Goal: Information Seeking & Learning: Learn about a topic

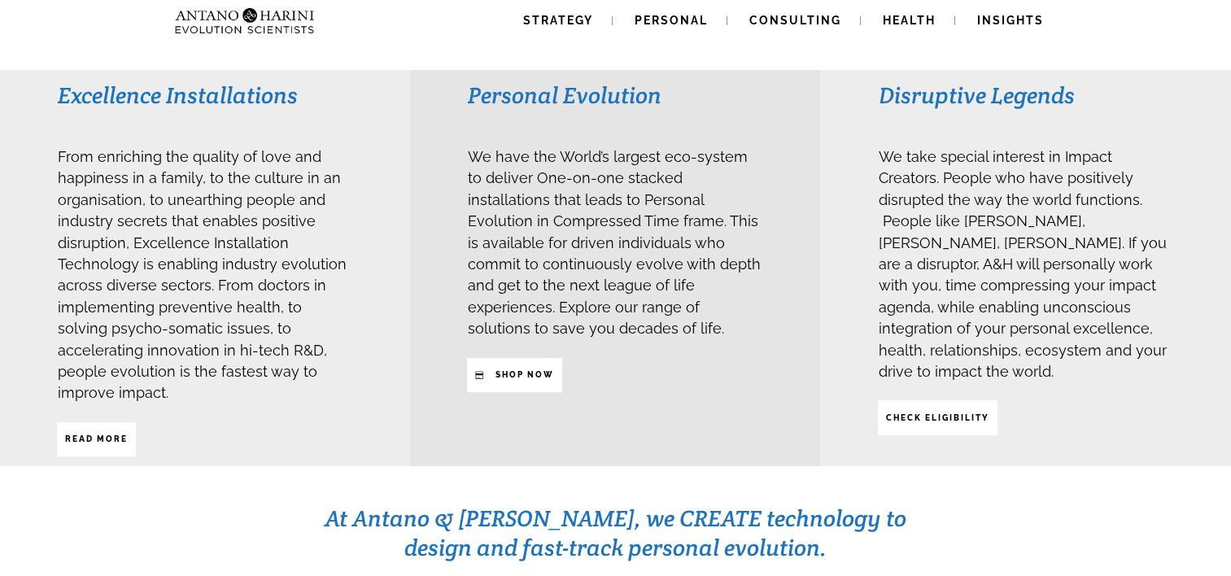
scroll to position [394, 0]
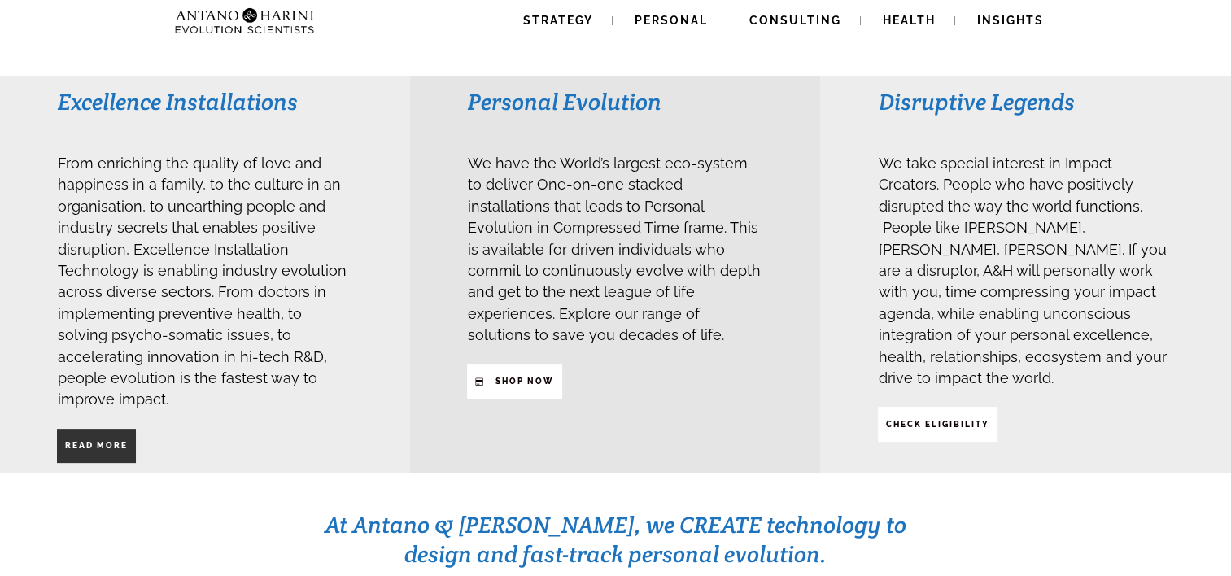
click at [114, 441] on strong "Read More" at bounding box center [96, 445] width 63 height 9
click at [522, 395] on div "Personal Evolution We have the World’s largest eco-system to deliver One-on-one…" at bounding box center [615, 274] width 410 height 396
click at [522, 385] on span "SHop NOW" at bounding box center [525, 382] width 59 height 28
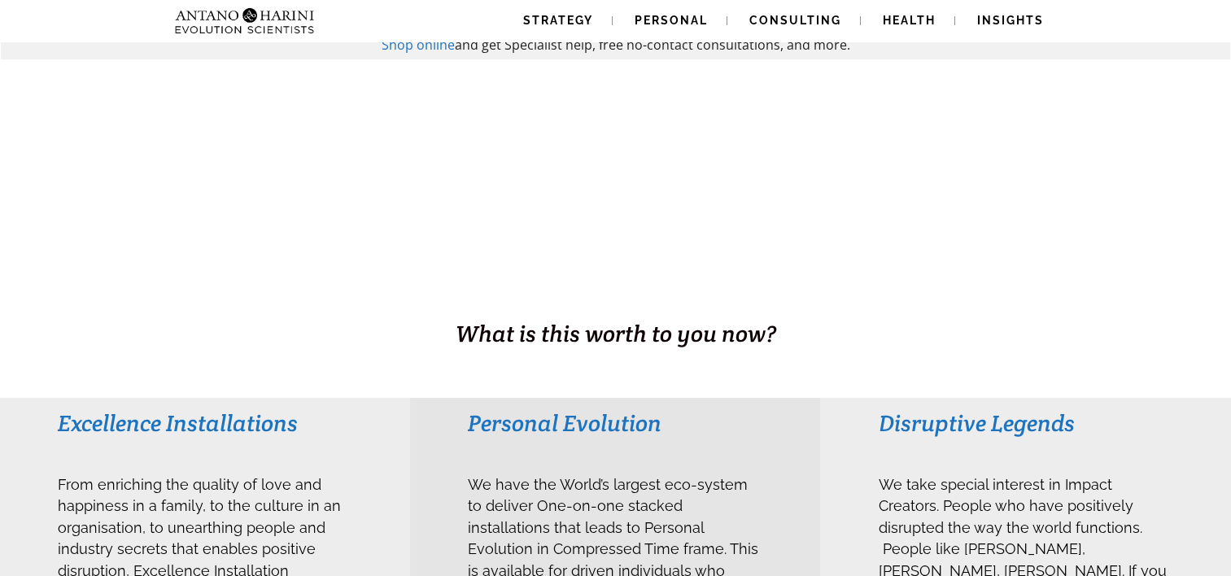
scroll to position [0, 0]
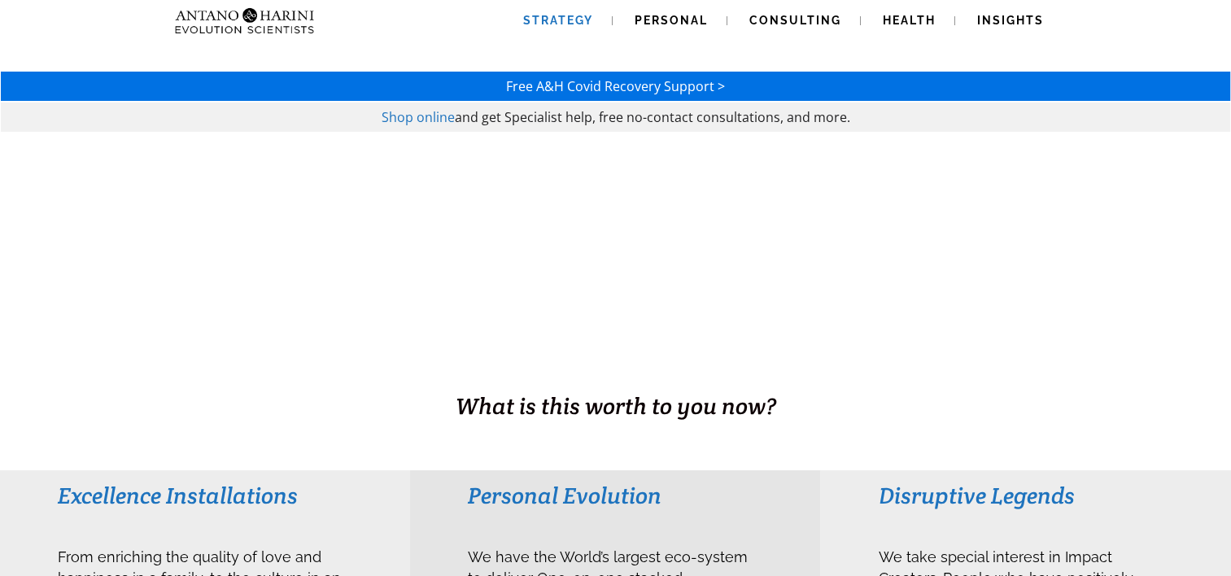
click at [561, 25] on span "Strategy" at bounding box center [558, 20] width 70 height 13
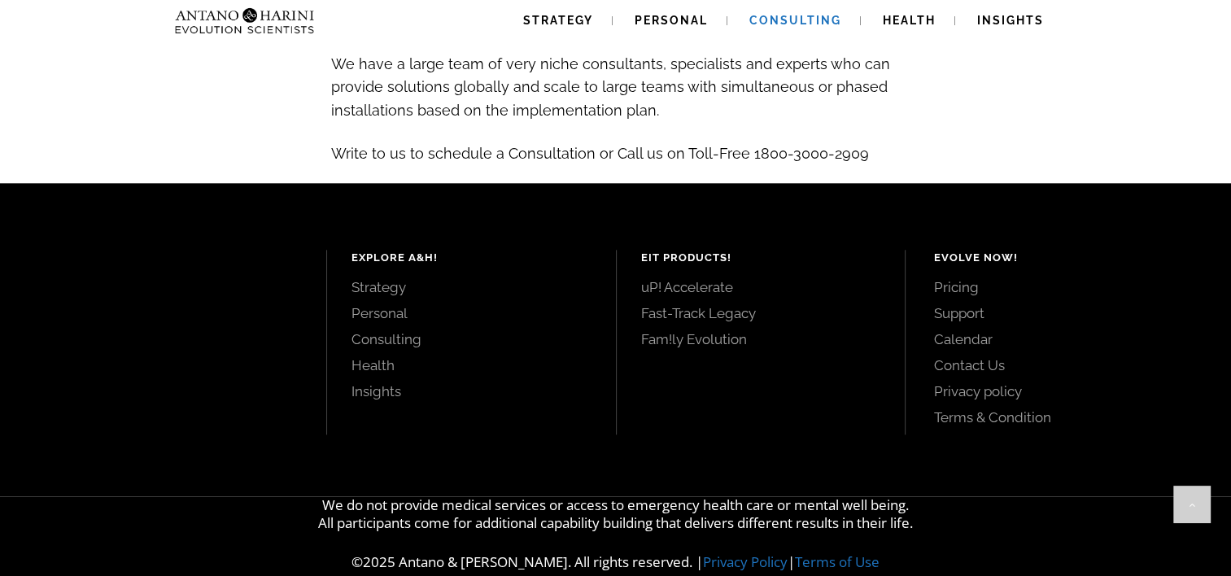
scroll to position [1885, 0]
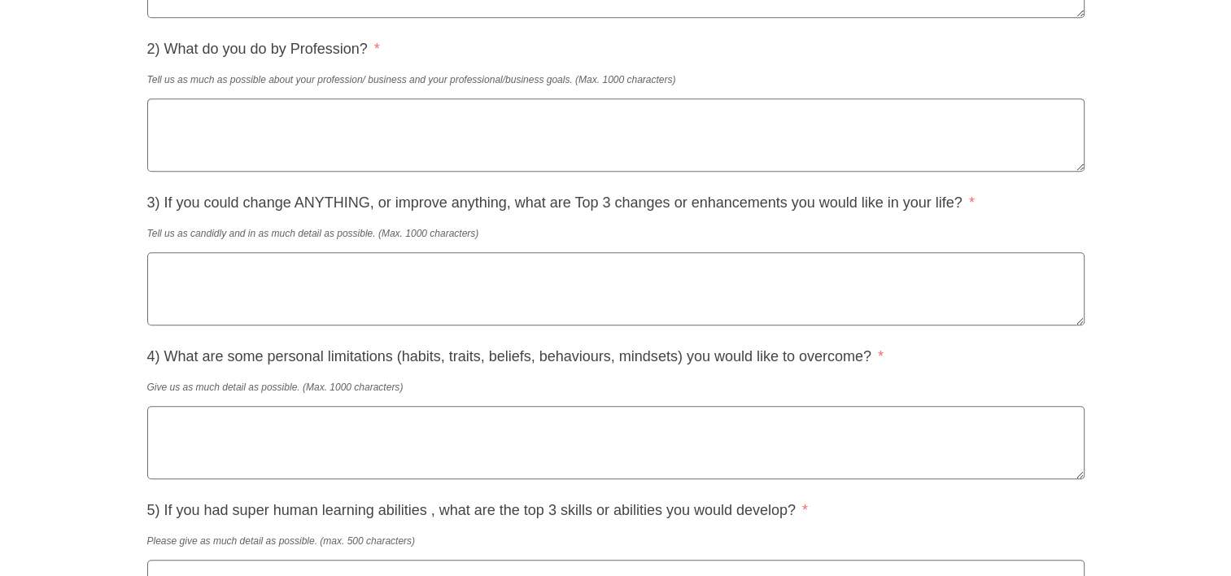
scroll to position [804, 0]
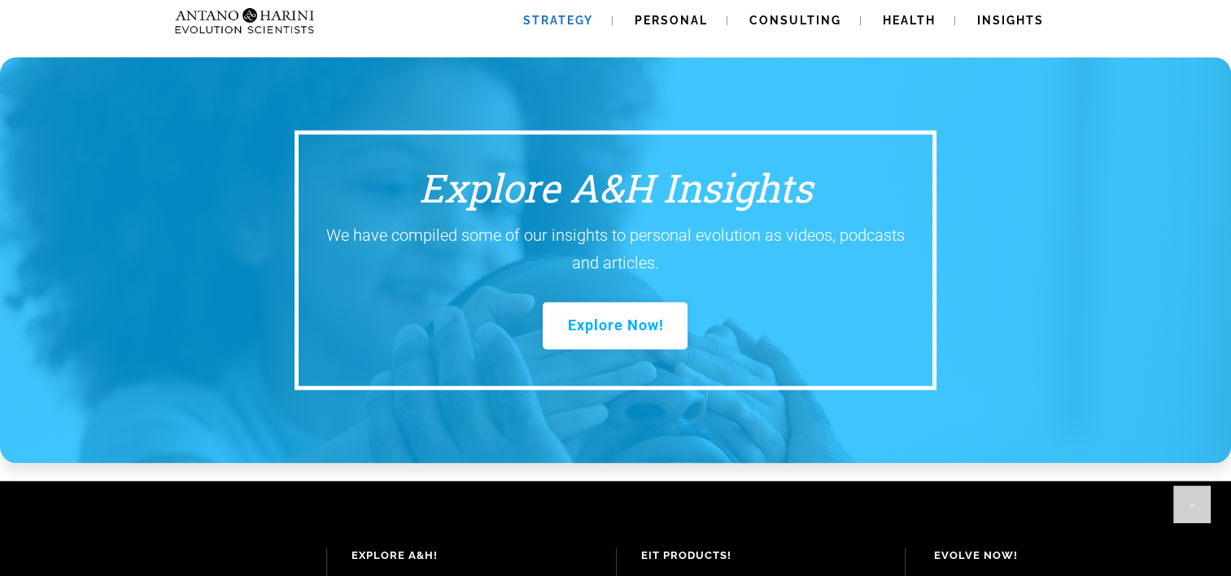
scroll to position [2403, 0]
